Goal: Information Seeking & Learning: Learn about a topic

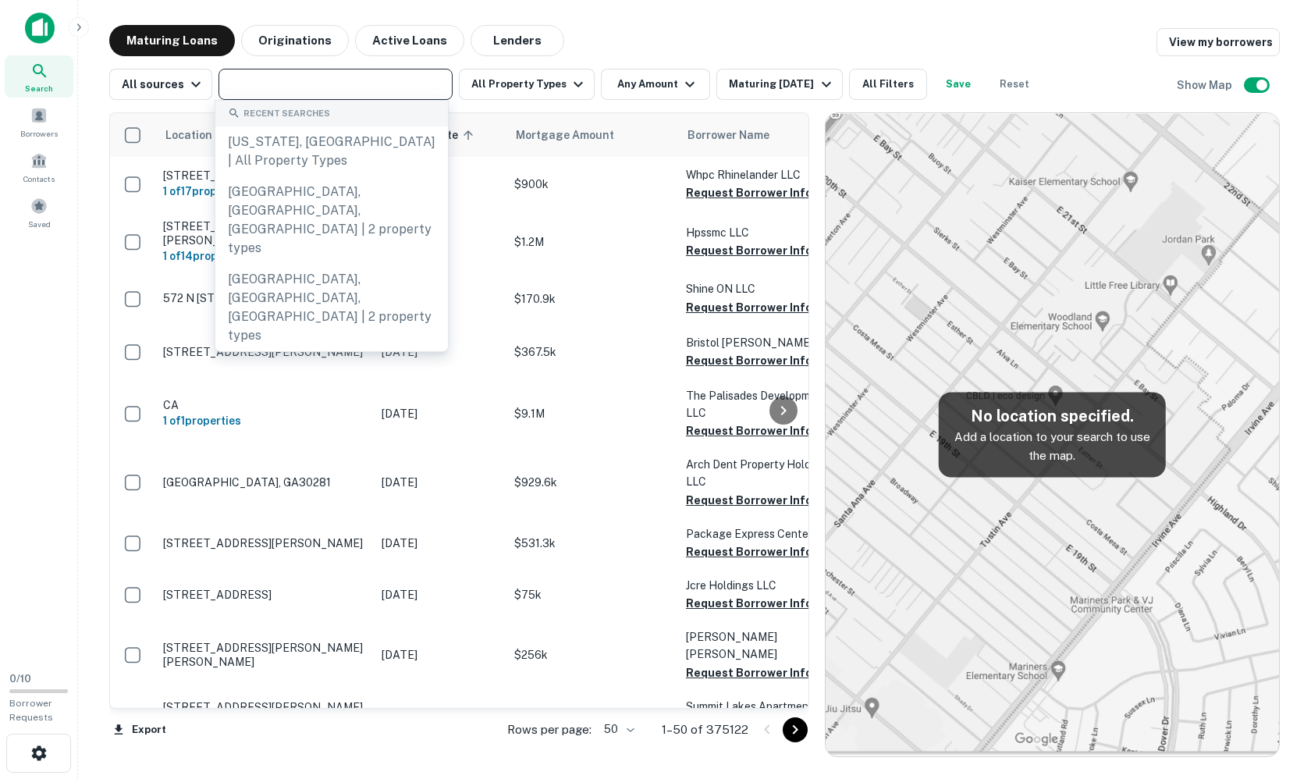
click at [348, 83] on input "text" at bounding box center [334, 84] width 222 height 22
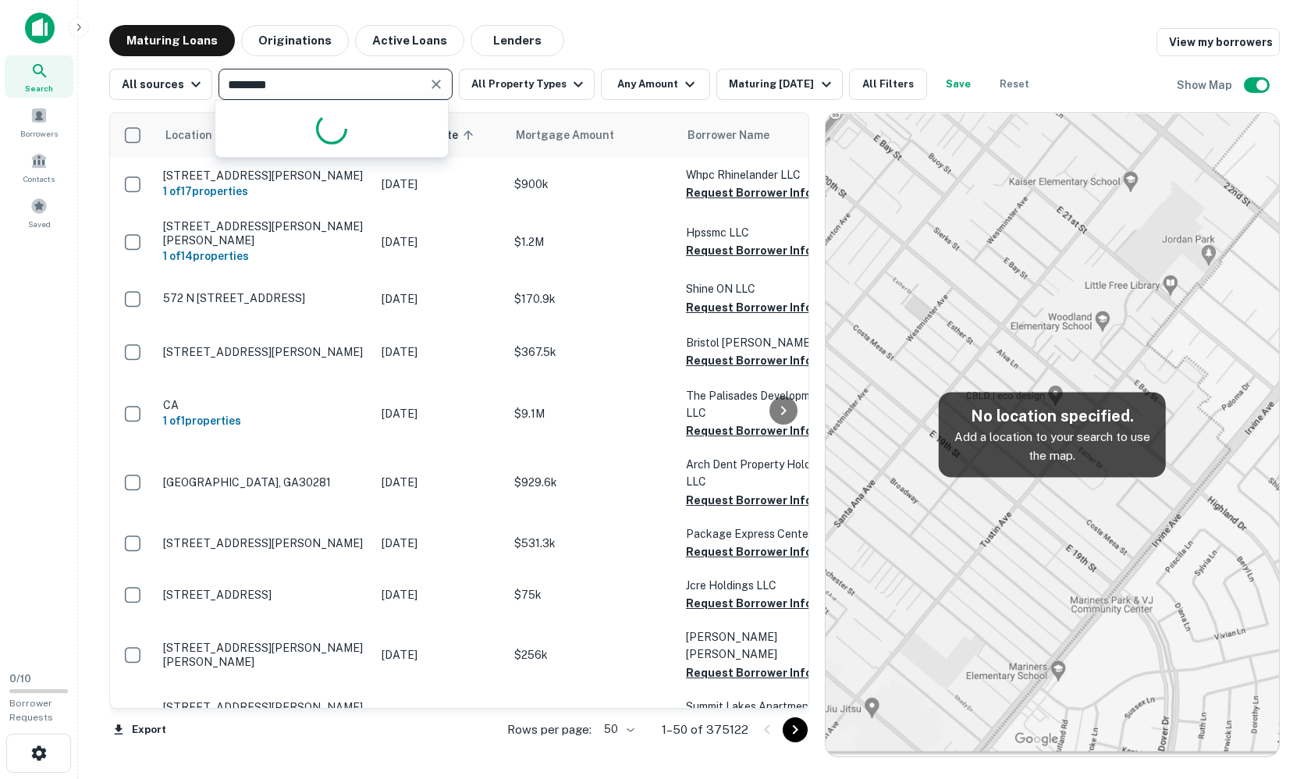
type input "*********"
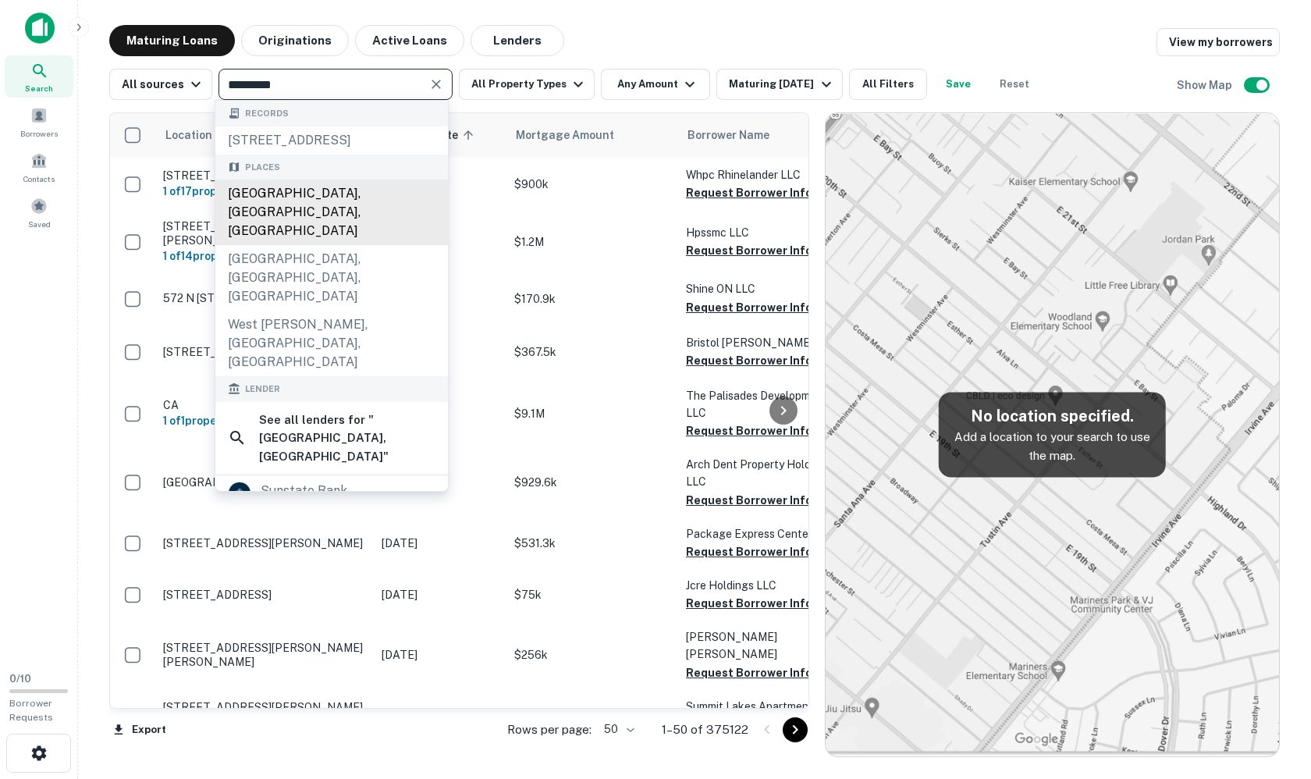
click at [338, 197] on div "[GEOGRAPHIC_DATA], [GEOGRAPHIC_DATA], [GEOGRAPHIC_DATA]" at bounding box center [331, 212] width 233 height 66
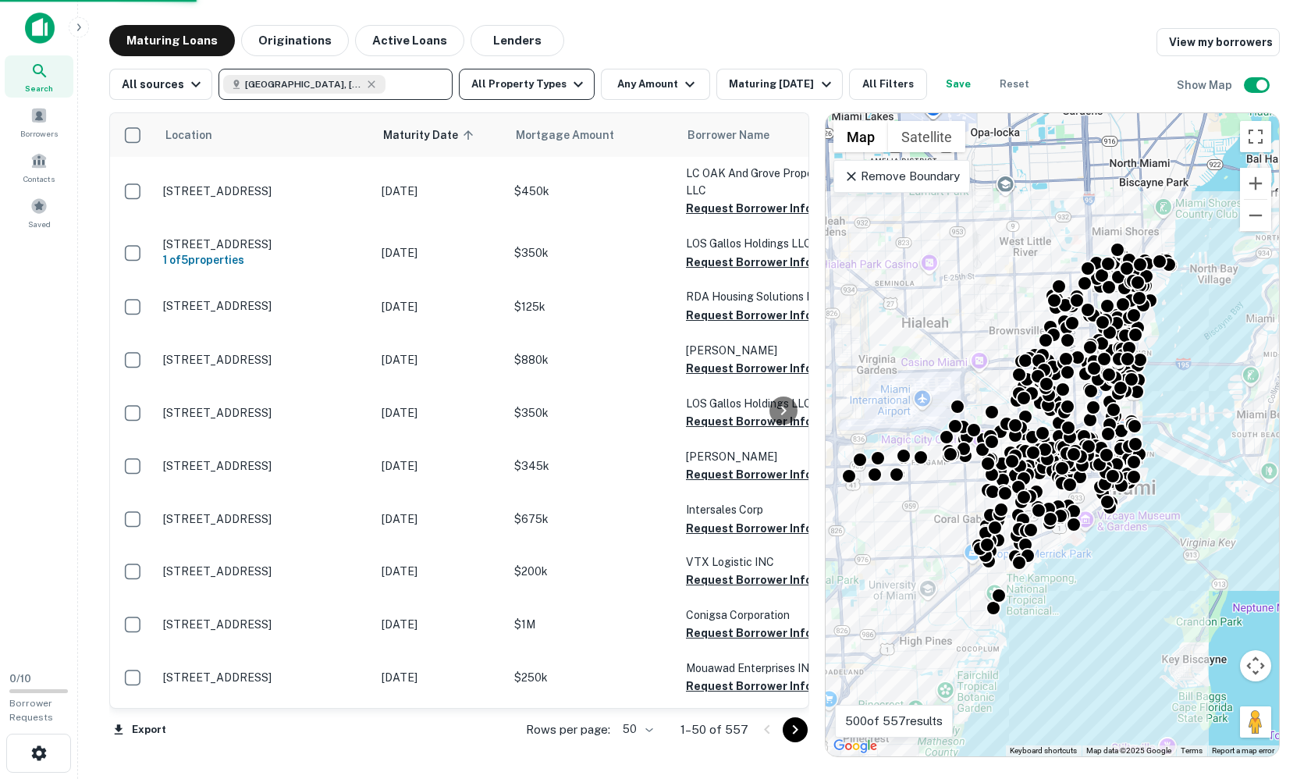
click at [569, 91] on icon "button" at bounding box center [578, 84] width 19 height 19
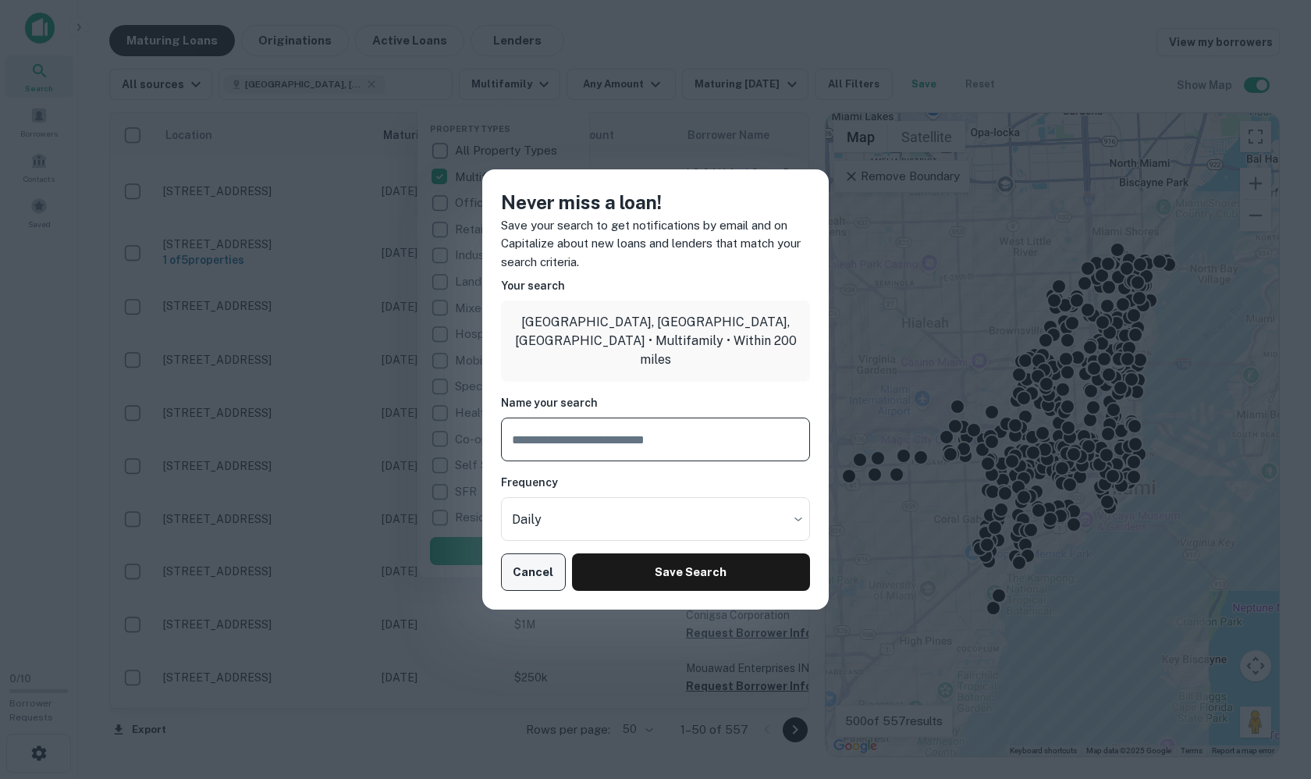
click at [552, 567] on button "Cancel" at bounding box center [533, 571] width 65 height 37
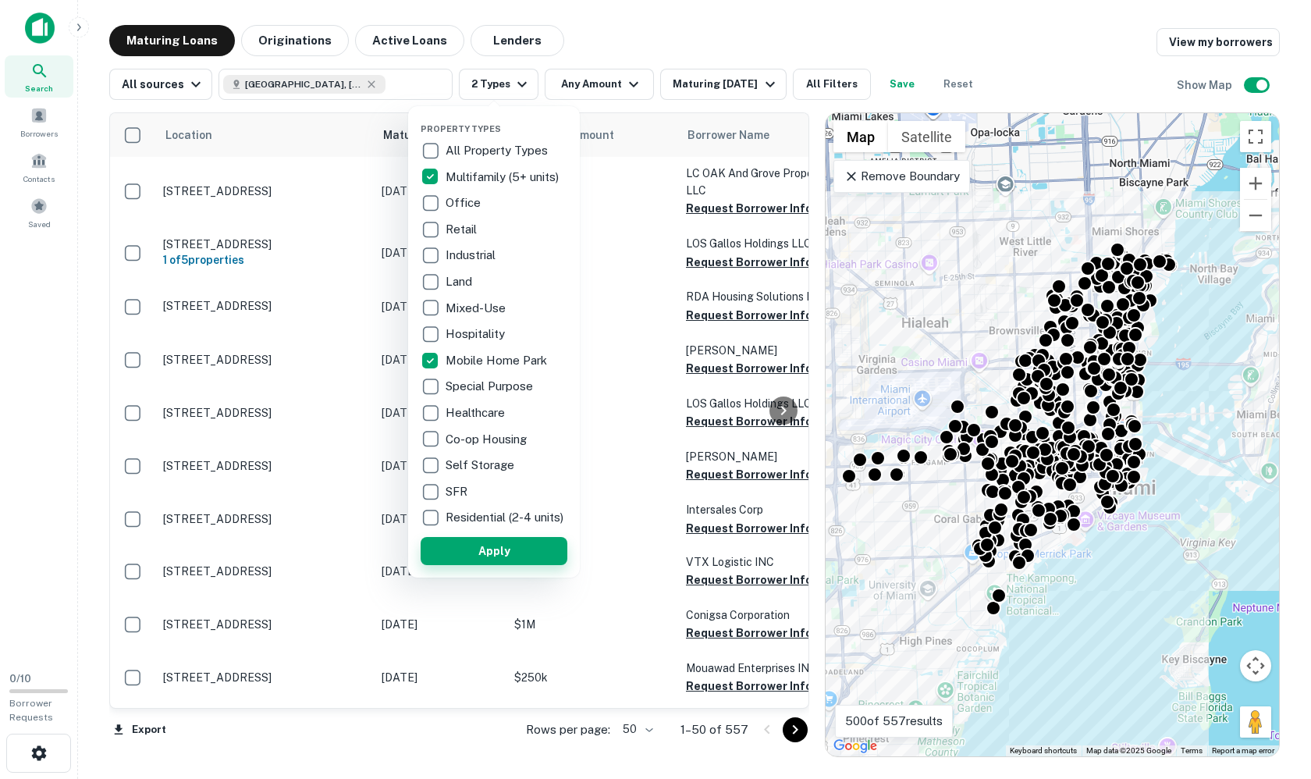
click at [499, 563] on button "Apply" at bounding box center [494, 551] width 147 height 28
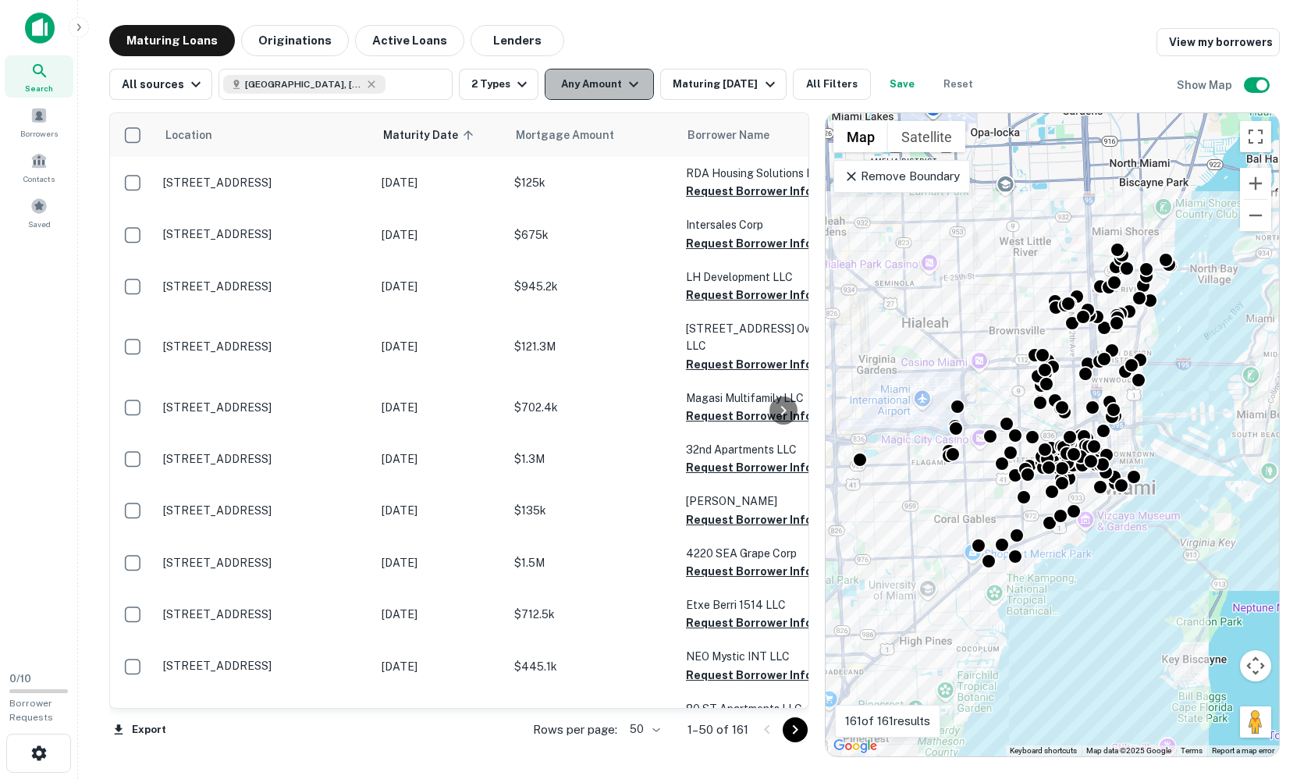
click at [609, 83] on button "Any Amount" at bounding box center [599, 84] width 109 height 31
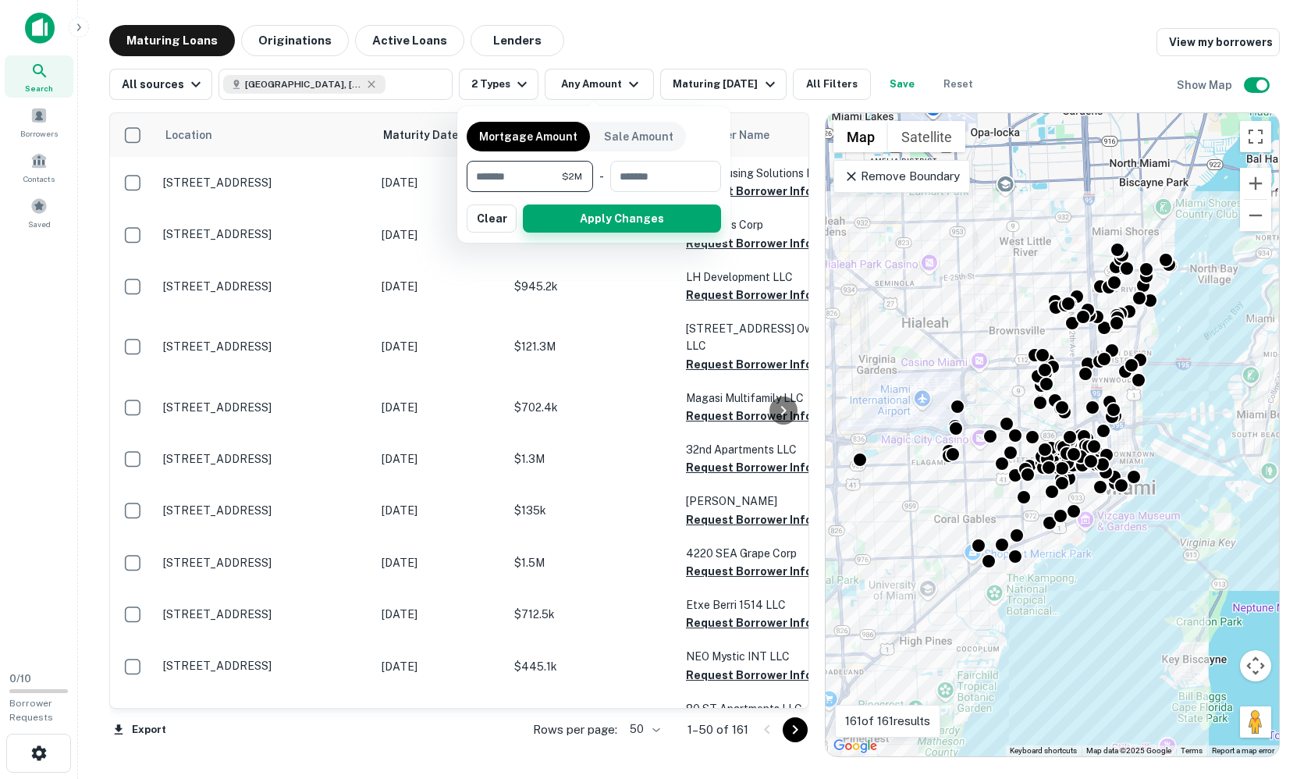
type input "*******"
click at [571, 210] on button "Apply Changes" at bounding box center [622, 218] width 198 height 28
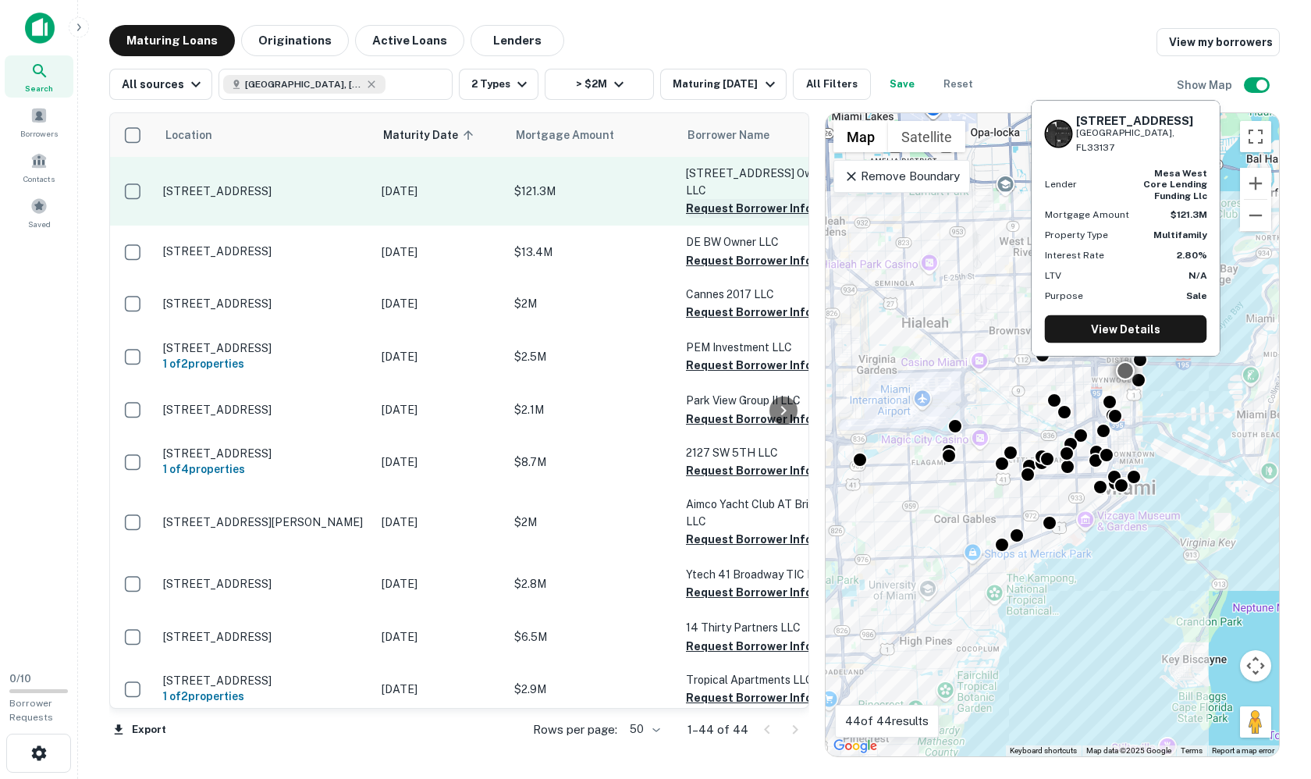
scroll to position [27, 0]
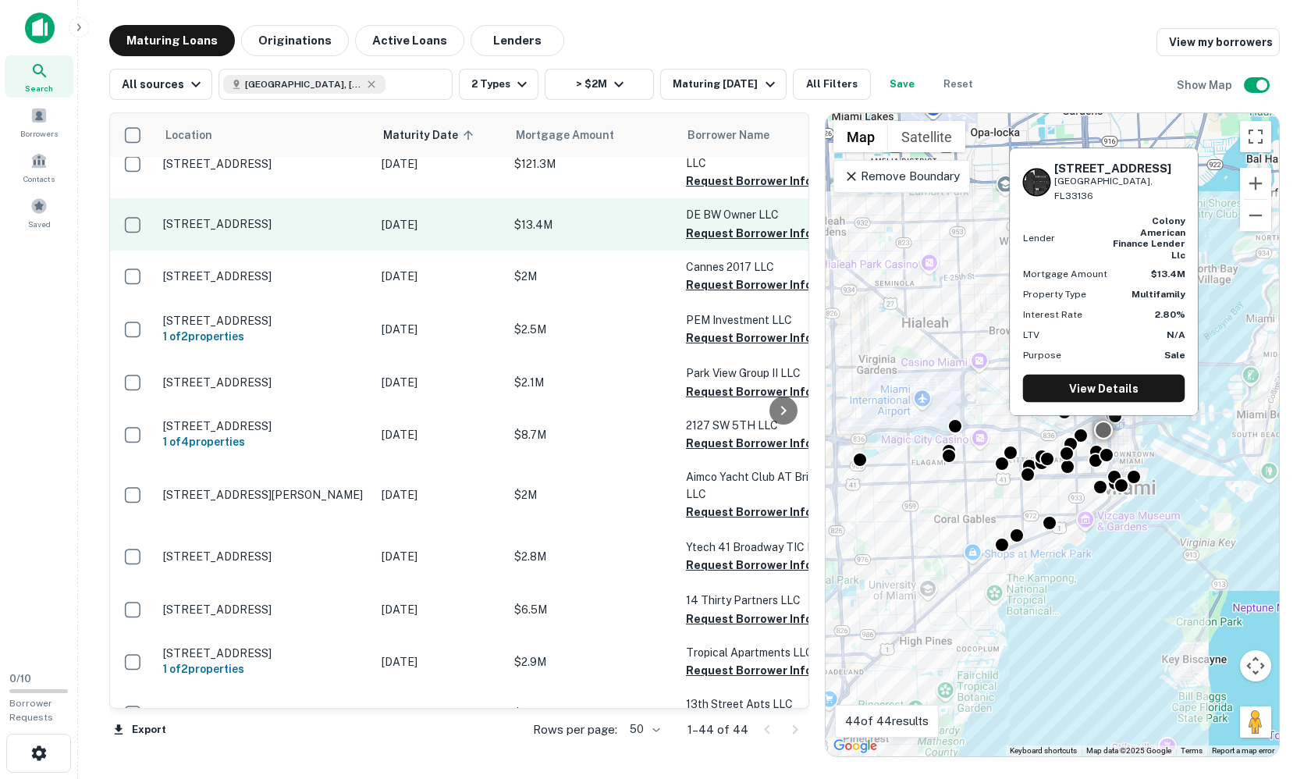
click at [291, 231] on p "[STREET_ADDRESS]" at bounding box center [264, 224] width 203 height 14
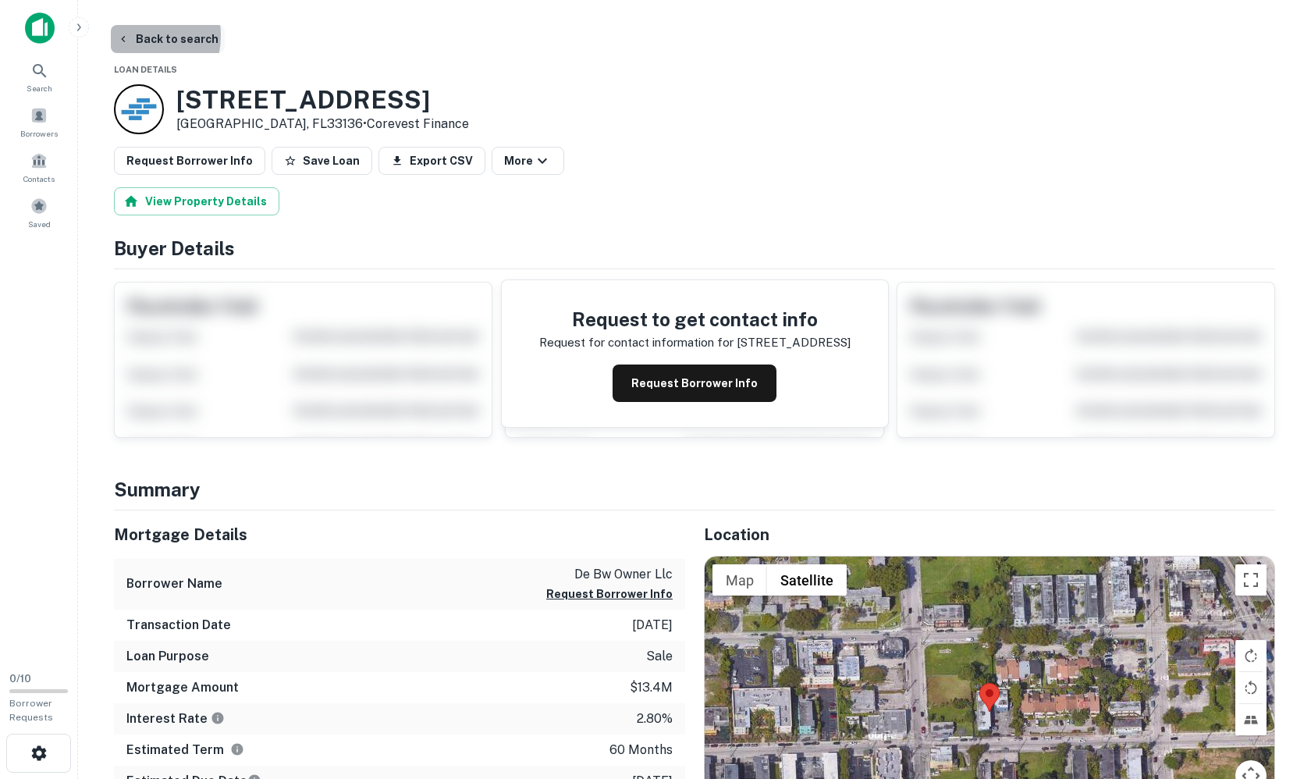
click at [122, 35] on icon "button" at bounding box center [123, 39] width 12 height 12
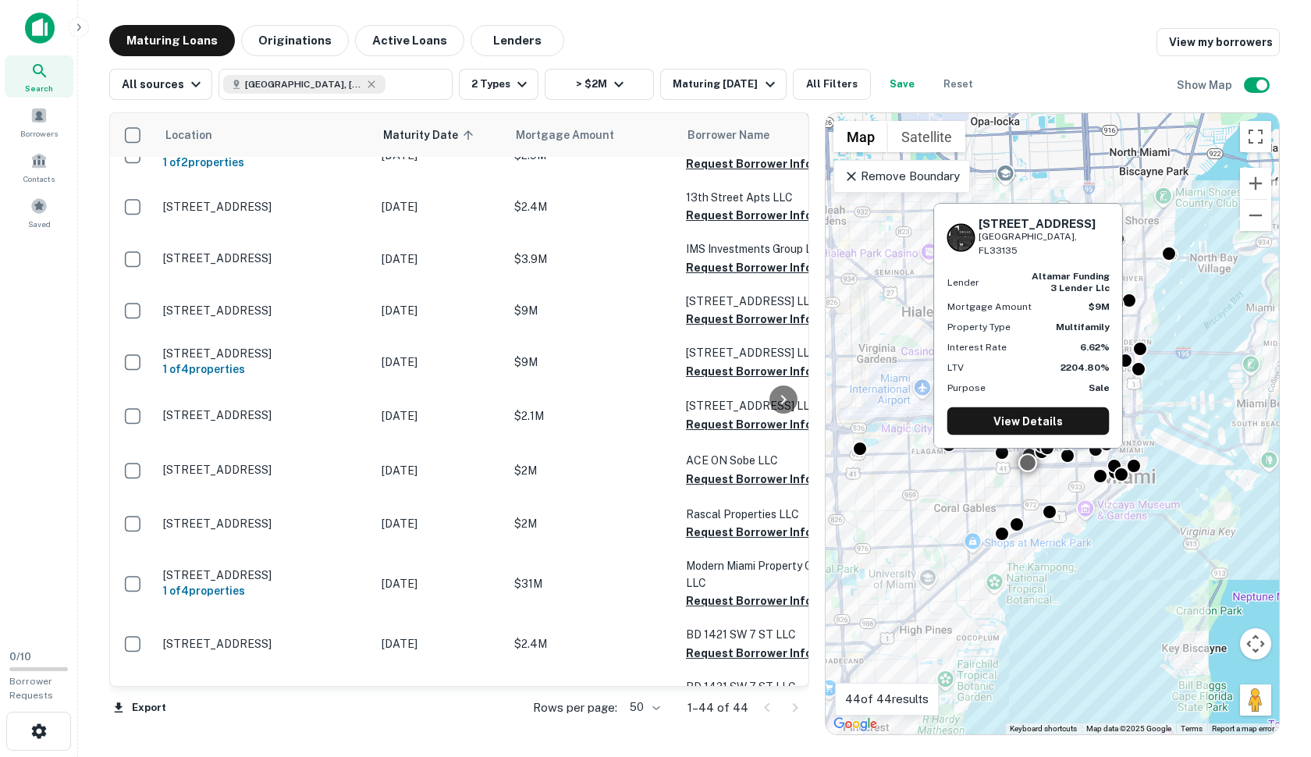
scroll to position [535, 0]
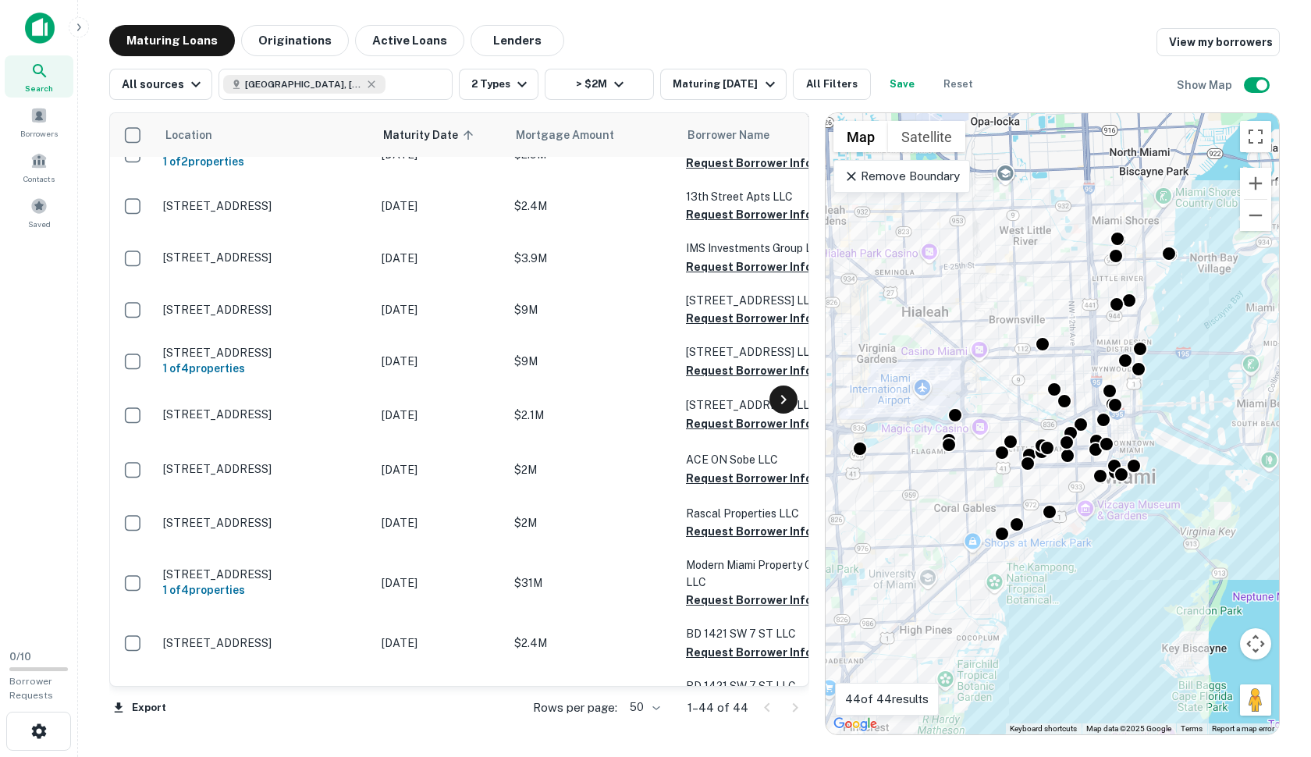
click at [784, 407] on icon at bounding box center [783, 399] width 19 height 19
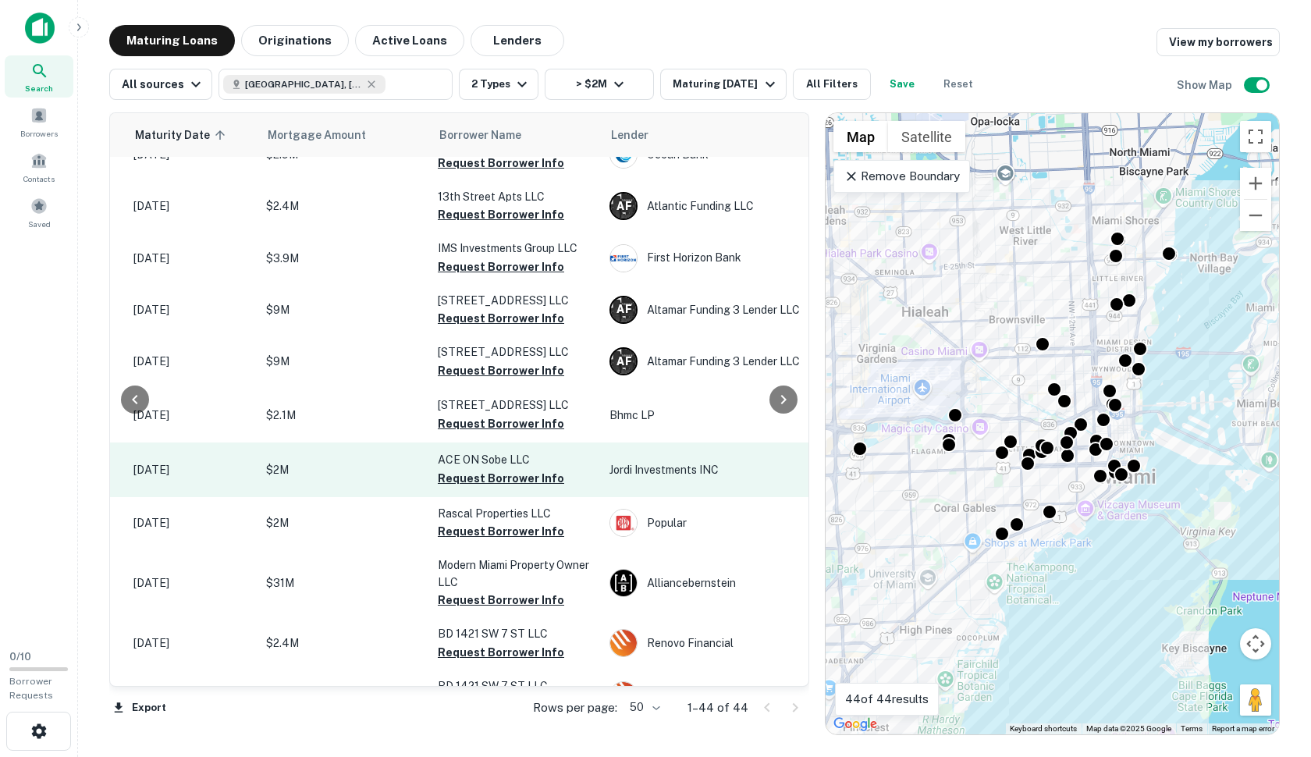
scroll to position [535, 656]
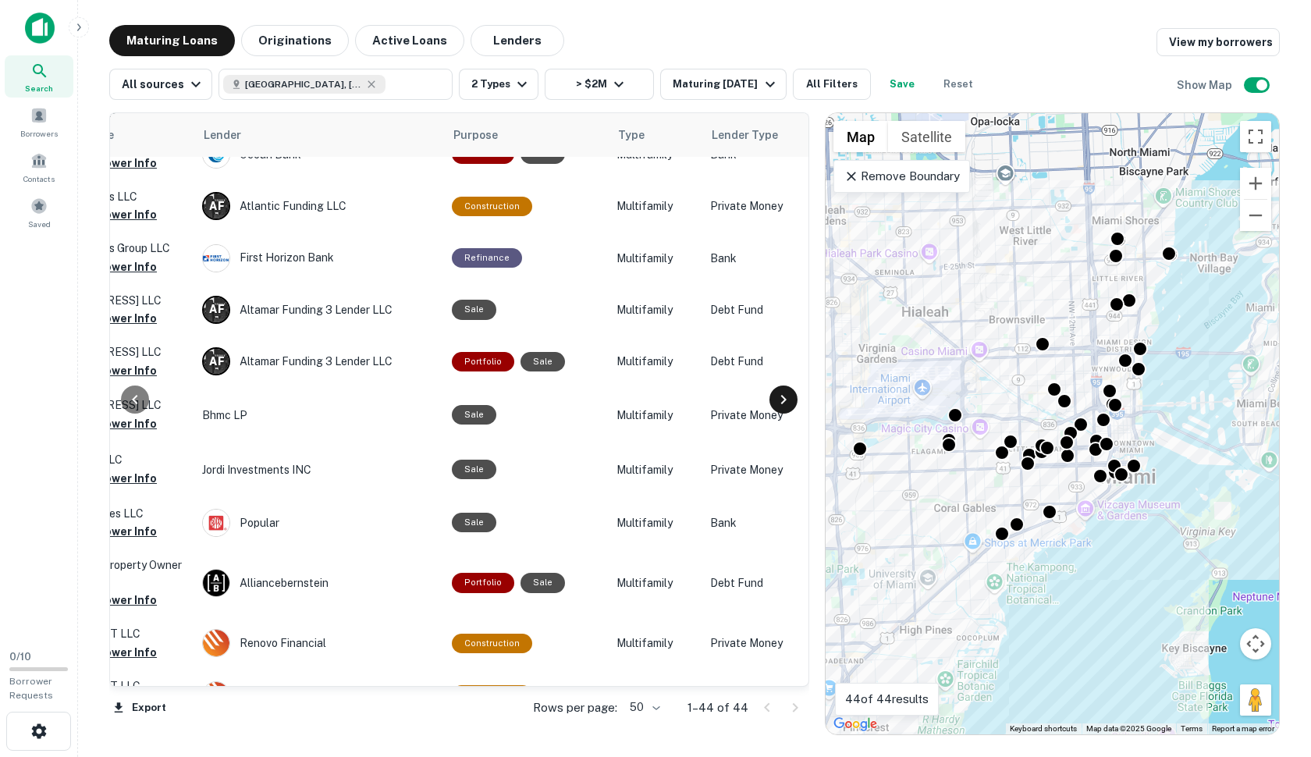
click at [785, 396] on icon at bounding box center [783, 399] width 19 height 19
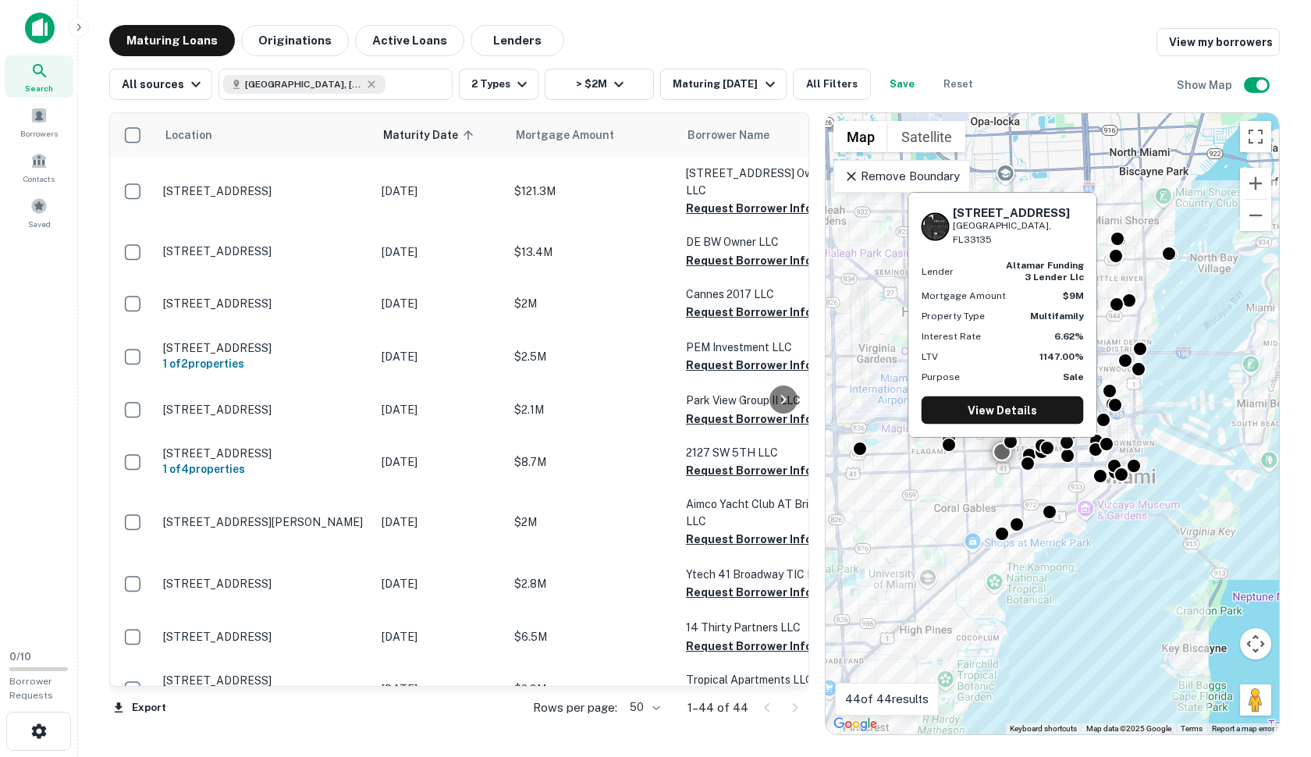
scroll to position [0, 0]
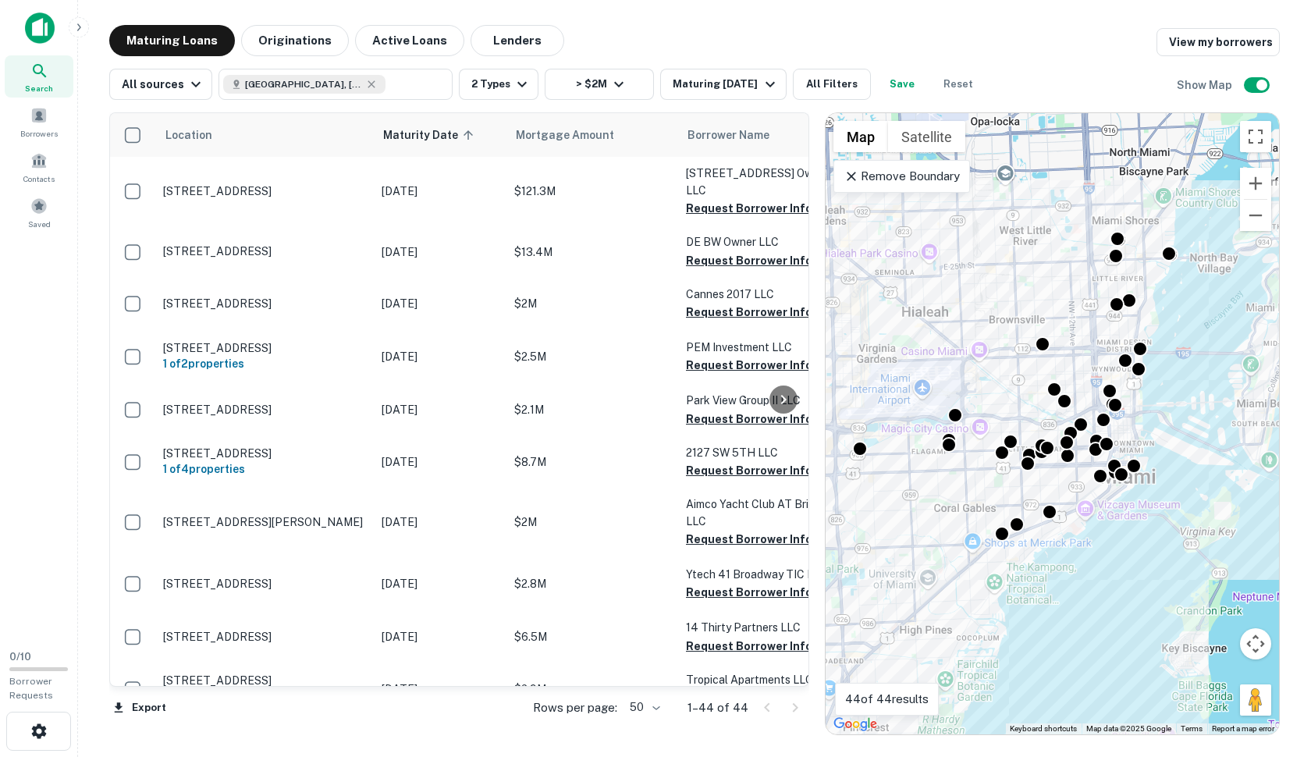
click at [591, 102] on div "Location Maturity Date sorted ascending Mortgage Amount Borrower Name Lender Pu…" at bounding box center [694, 417] width 1171 height 635
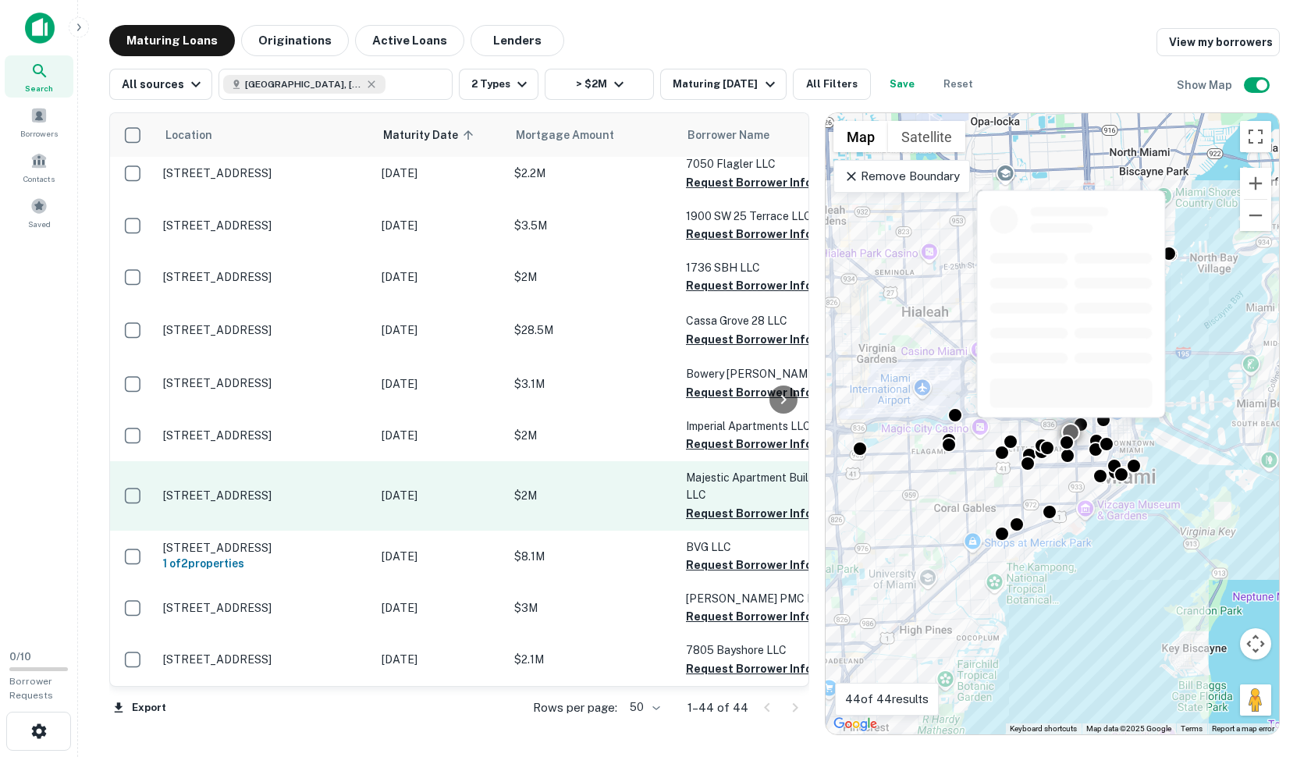
scroll to position [1833, 0]
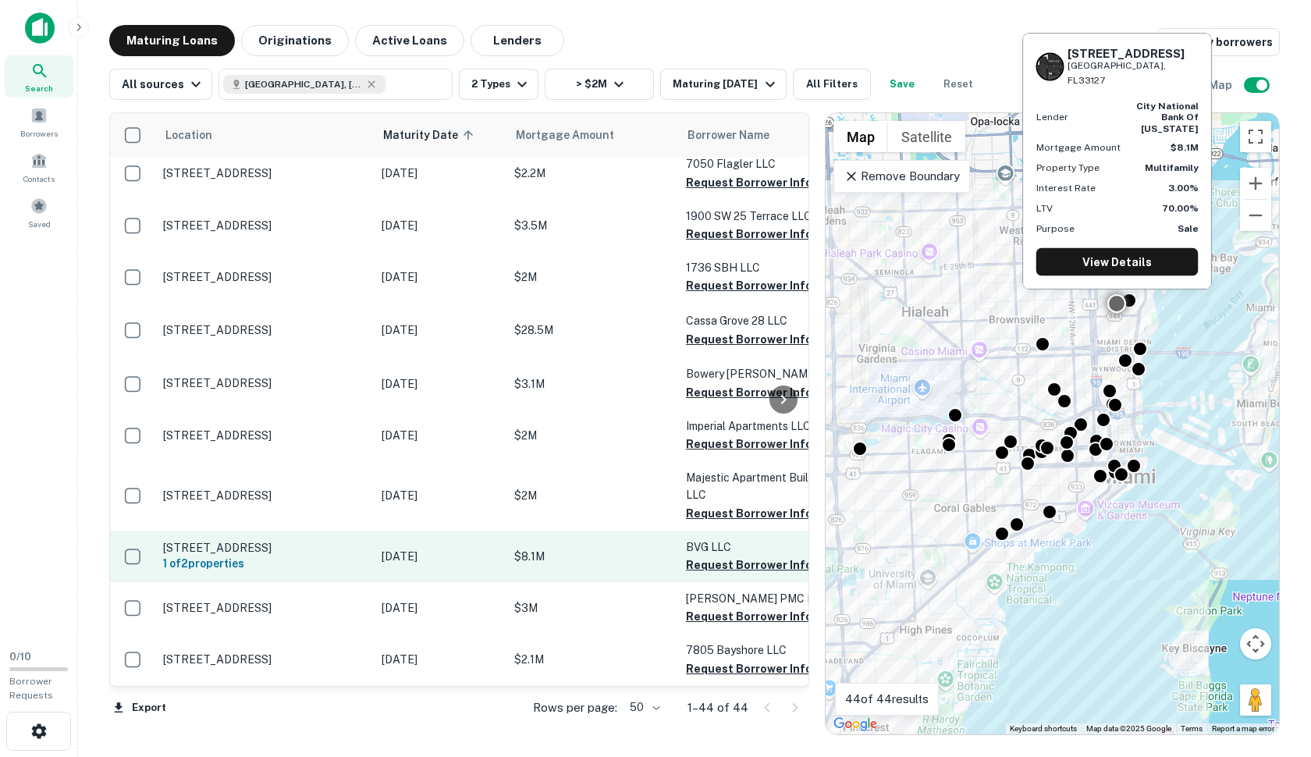
click at [444, 560] on p "[DATE]" at bounding box center [440, 556] width 117 height 17
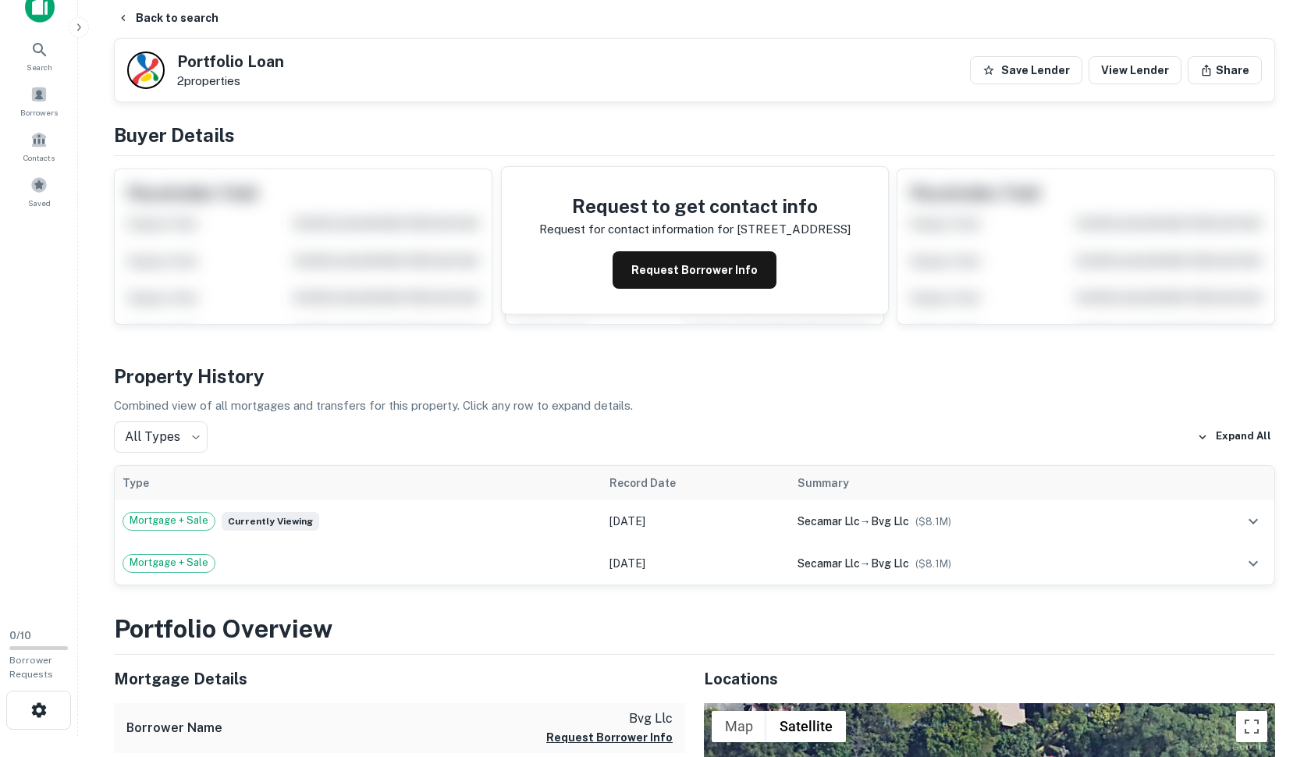
scroll to position [589, 0]
